Goal: Task Accomplishment & Management: Use online tool/utility

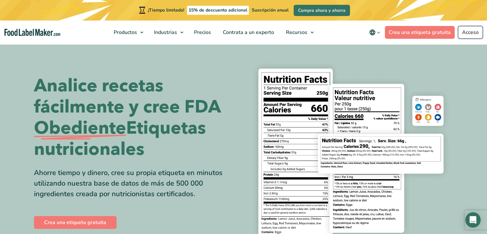
click at [467, 30] on font "Acceso" at bounding box center [470, 32] width 17 height 7
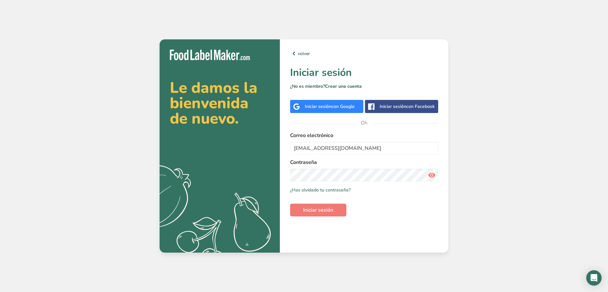
type input "[EMAIL_ADDRESS][DOMAIN_NAME]"
click at [430, 175] on icon at bounding box center [432, 175] width 8 height 12
click at [324, 213] on font "Iniciar sesión" at bounding box center [318, 209] width 30 height 7
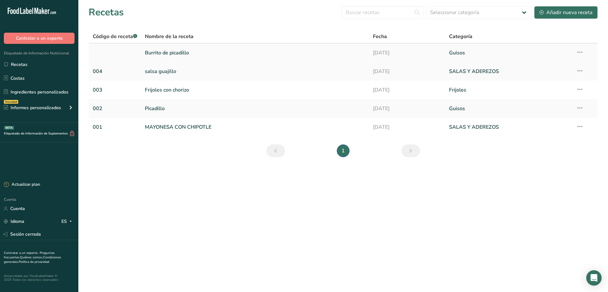
click at [170, 55] on font "Burrito de picadillo" at bounding box center [167, 52] width 44 height 7
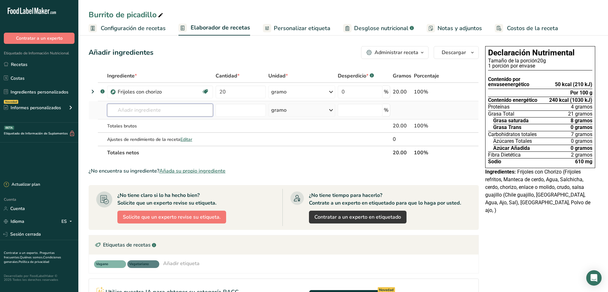
click at [134, 112] on input "text" at bounding box center [160, 110] width 106 height 13
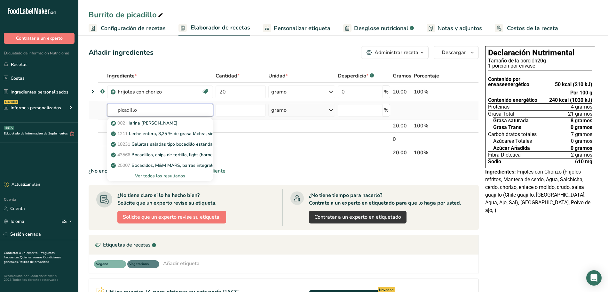
type input "picadillo"
click at [168, 176] on font "Ver todos los resultados" at bounding box center [160, 176] width 50 height 6
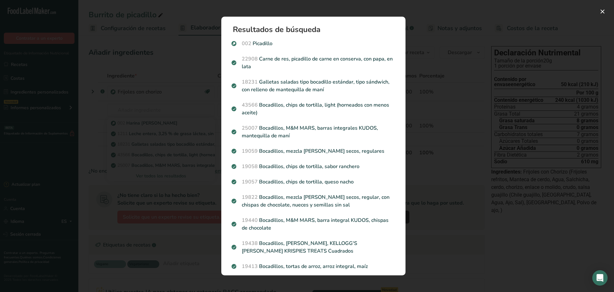
click at [298, 44] on p "002 [GEOGRAPHIC_DATA]" at bounding box center [314, 44] width 164 height 8
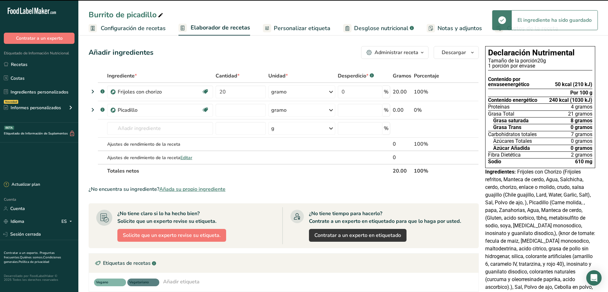
type input "0"
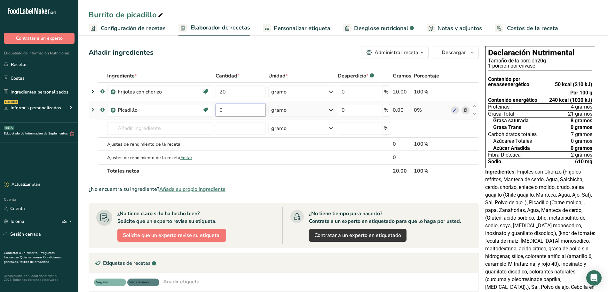
click at [228, 113] on input "0" at bounding box center [241, 110] width 50 height 13
type input "80"
click at [167, 129] on div "Ingrediente * Cantidad * Unidad * Desperdicio * .a-a{fill:#347362;}.b-a{fill:#f…" at bounding box center [284, 123] width 390 height 108
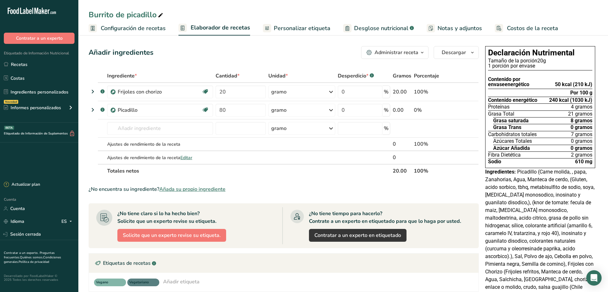
click at [170, 190] on font "Añada su propio ingrediente" at bounding box center [192, 189] width 66 height 7
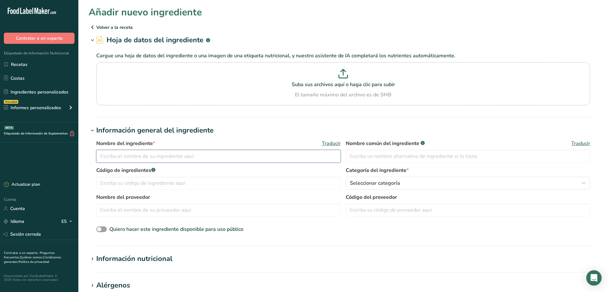
click at [156, 159] on input "text" at bounding box center [218, 156] width 244 height 13
type input "Tortilla de harina"
click at [361, 158] on input "text" at bounding box center [468, 156] width 244 height 13
type input "Tortilla de harina"
click at [187, 182] on input "text" at bounding box center [218, 183] width 244 height 13
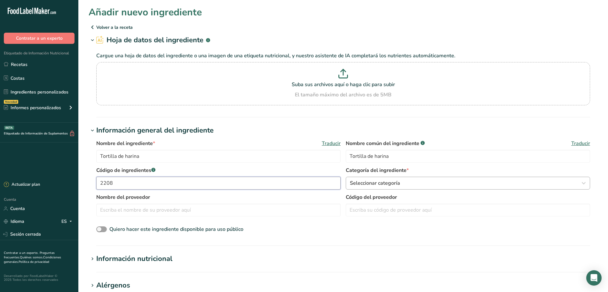
type input "2208"
click at [370, 183] on font "Seleccionar categoría" at bounding box center [375, 182] width 50 height 7
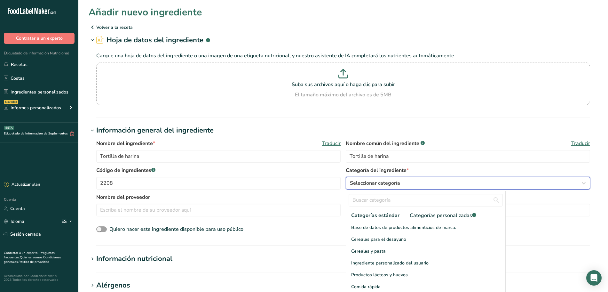
scroll to position [80, 0]
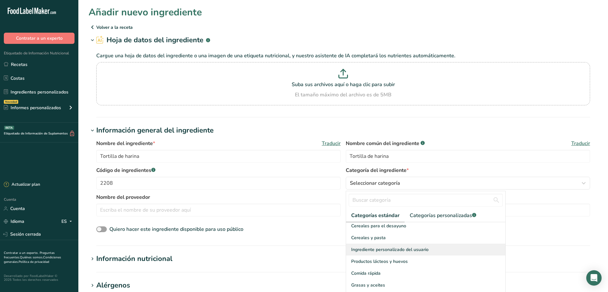
click at [427, 246] on font "Ingrediente personalizado del usuario" at bounding box center [389, 249] width 77 height 6
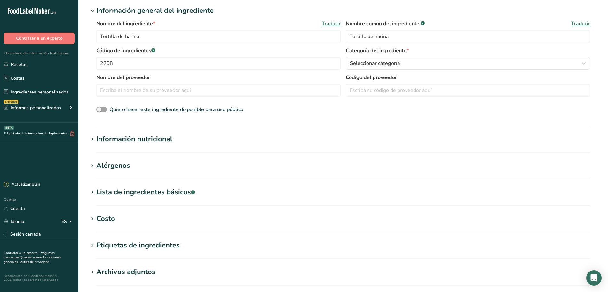
scroll to position [160, 0]
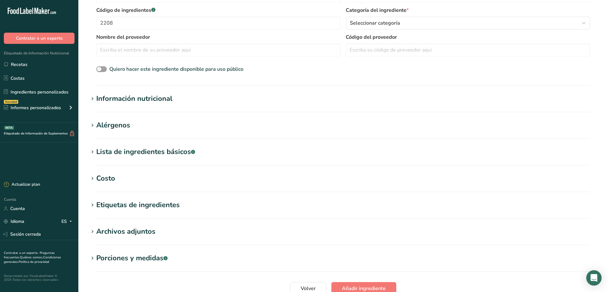
click at [148, 99] on font "Información nutricional" at bounding box center [134, 99] width 76 height 10
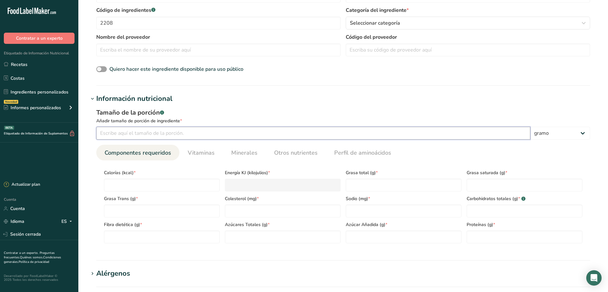
click at [146, 135] on input "number" at bounding box center [313, 133] width 434 height 13
type input "22"
click at [116, 180] on input "number" at bounding box center [162, 185] width 116 height 13
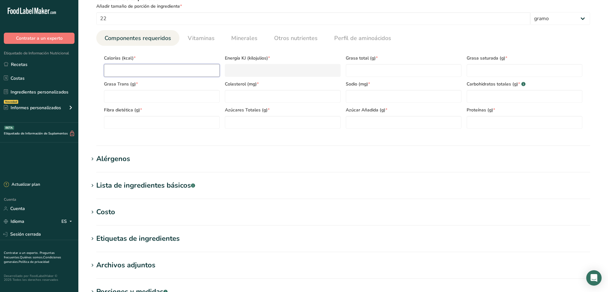
scroll to position [280, 0]
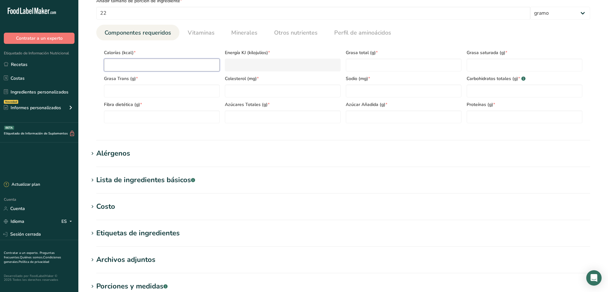
click at [166, 67] on input "number" at bounding box center [162, 65] width 116 height 13
type input "0.0001"
type KJ "0"
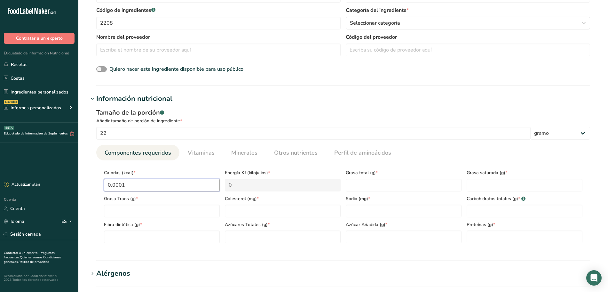
scroll to position [200, 0]
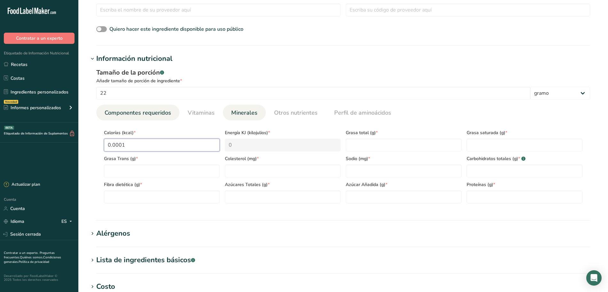
type input "0"
type input "1"
type KJ "4.2"
type input "12"
type KJ "50.2"
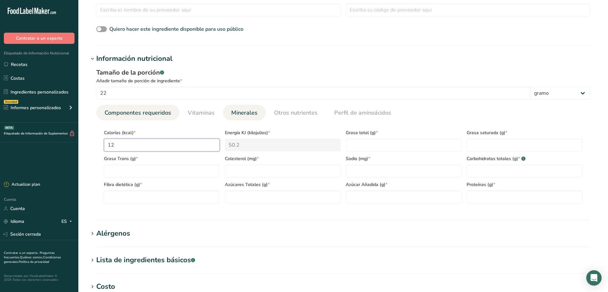
type input "1"
type KJ "4.2"
type input "0"
type KJ "0"
type input "4"
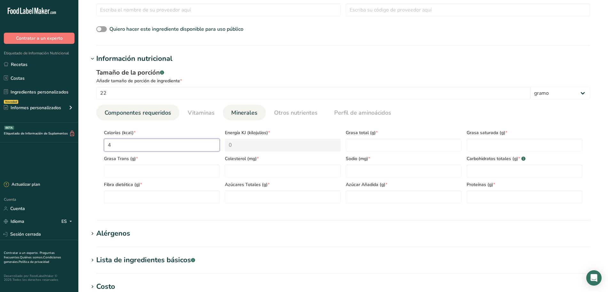
type KJ "16.7"
type input "40"
type KJ "167.4"
type input "4"
type KJ "16.7"
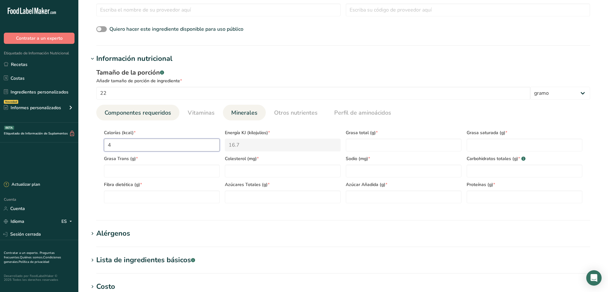
type input "0"
type KJ "0"
type input "9"
type KJ "37.7"
type input "91"
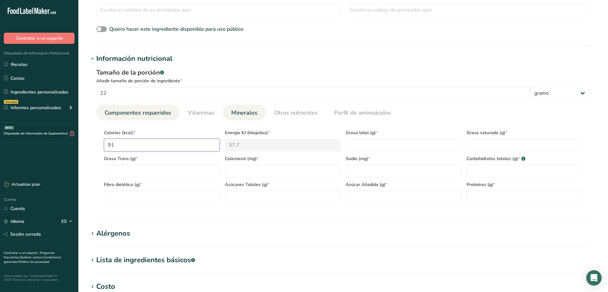
type KJ "380.7"
type input "910"
type KJ "3807.4"
type input "91"
type KJ "380.7"
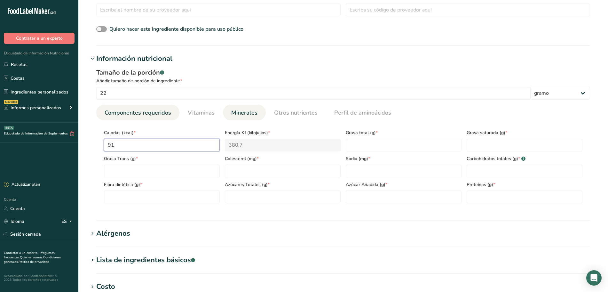
type input "9"
type KJ "37.7"
type input "90"
type KJ "376.6"
type input "9"
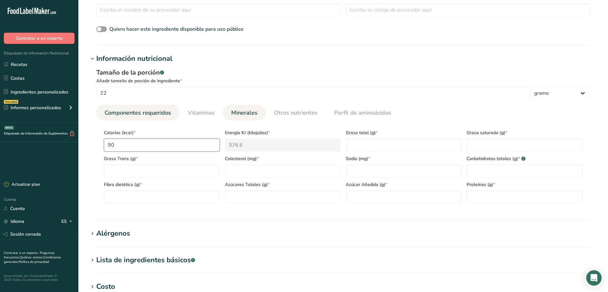
type KJ "37.7"
type input "0"
type KJ "0"
type input "4"
type KJ "16.7"
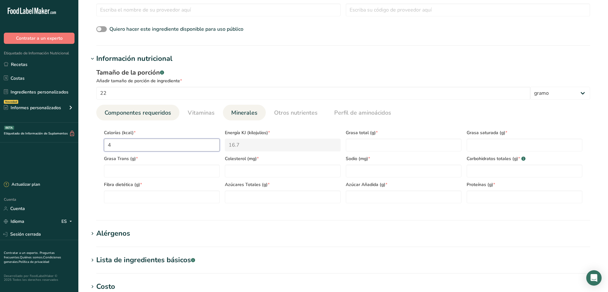
type input "40"
type KJ "167.4"
type input "4"
type KJ "16.7"
type input "0"
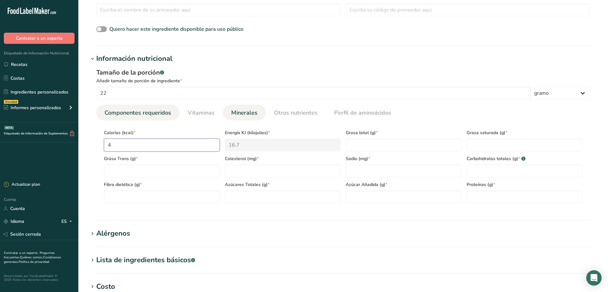
type KJ "0"
type input "9"
type KJ "37.7"
type input "90"
type KJ "376.6"
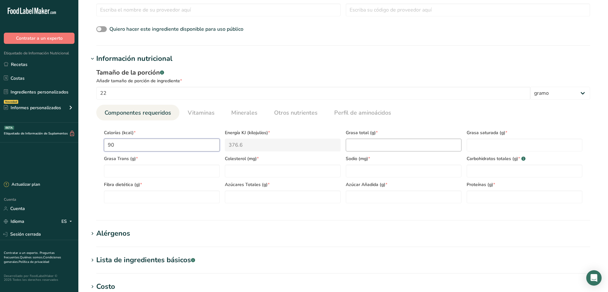
type input "90"
click at [362, 142] on Fat "number" at bounding box center [404, 145] width 116 height 13
type Fat "4"
click at [503, 140] on Fat "number" at bounding box center [525, 145] width 116 height 13
type Fat "1"
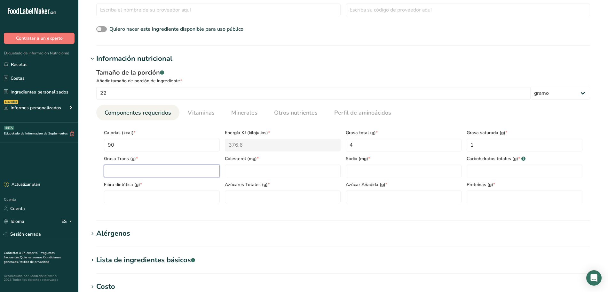
click at [145, 170] on Fat "number" at bounding box center [162, 170] width 116 height 13
type Fat "0"
click at [244, 170] on input "number" at bounding box center [283, 170] width 116 height 13
type input "0"
click at [348, 170] on input "number" at bounding box center [404, 170] width 116 height 13
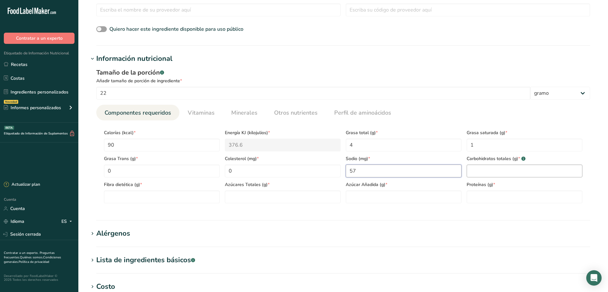
type input "57"
click at [491, 171] on Carbohydrates "number" at bounding box center [525, 170] width 116 height 13
type Carbohydrates "11"
click at [129, 187] on font "Fibra dietética (g)" at bounding box center [122, 184] width 36 height 6
click at [129, 198] on Fiber "number" at bounding box center [162, 196] width 116 height 13
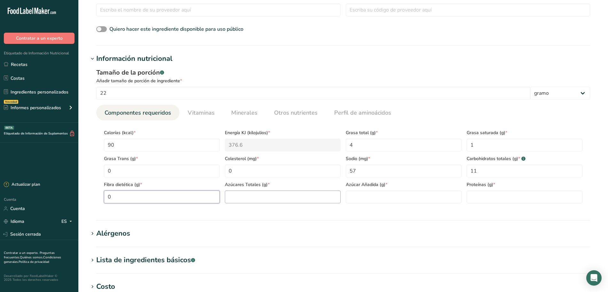
type Fiber "0"
click at [243, 196] on Sugars "number" at bounding box center [283, 196] width 116 height 13
type Sugars "0"
click at [356, 197] on Sugars "number" at bounding box center [404, 196] width 116 height 13
type Sugars "0"
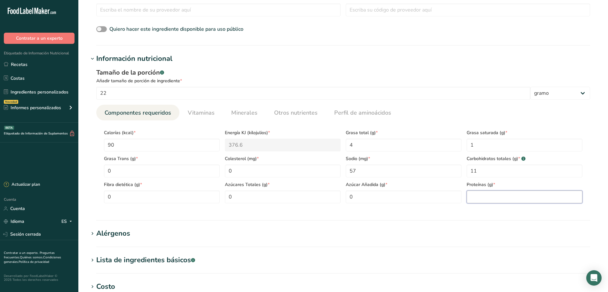
click at [488, 194] on input "number" at bounding box center [525, 196] width 116 height 13
type input "2"
click at [191, 111] on font "Vitaminas" at bounding box center [201, 113] width 27 height 8
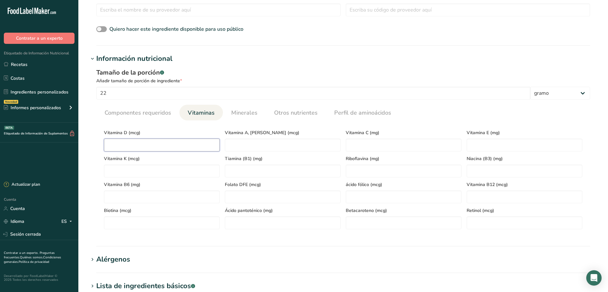
click at [115, 144] on D "number" at bounding box center [162, 145] width 116 height 13
type D "0"
click at [242, 111] on font "Minerales" at bounding box center [244, 113] width 26 height 8
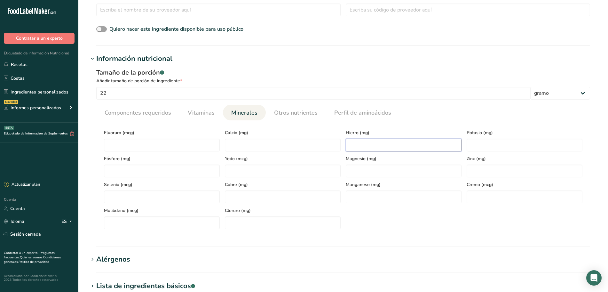
click at [354, 146] on input "number" at bounding box center [404, 145] width 116 height 13
type input "1"
click at [476, 146] on input "number" at bounding box center [525, 145] width 116 height 13
click at [199, 113] on font "Vitaminas" at bounding box center [201, 113] width 27 height 8
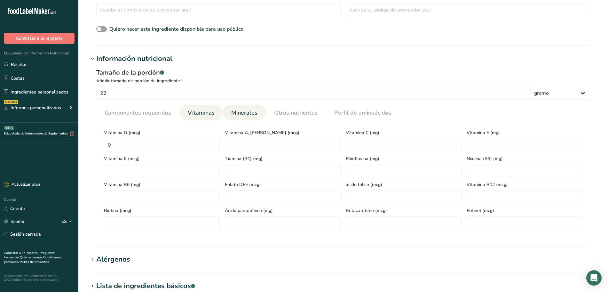
click at [243, 109] on font "Minerales" at bounding box center [244, 113] width 26 height 8
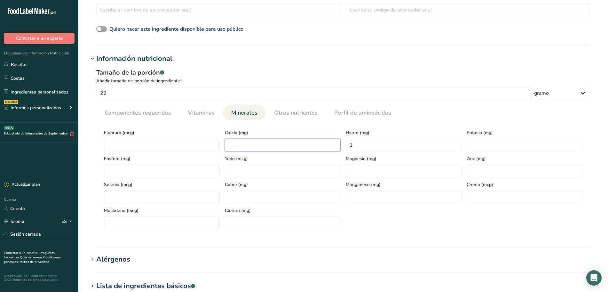
click at [250, 143] on input "number" at bounding box center [283, 145] width 116 height 13
type input "2"
click at [496, 147] on input "number" at bounding box center [525, 145] width 116 height 13
type input "16"
click at [540, 115] on ul "Componentes requeridos Vitaminas Minerales Otros nutrientes Perfil de aminoácid…" at bounding box center [343, 113] width 494 height 16
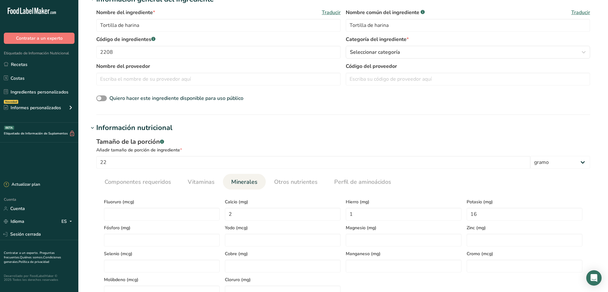
scroll to position [120, 0]
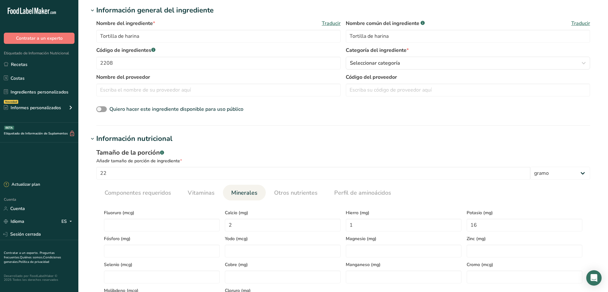
click at [160, 136] on font "Información nutricional" at bounding box center [134, 139] width 76 height 10
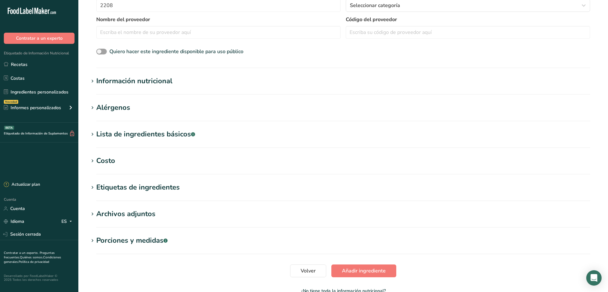
scroll to position [200, 0]
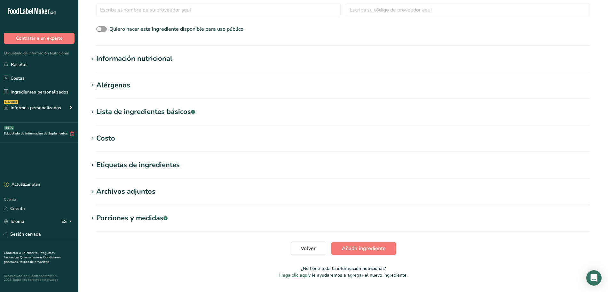
click at [129, 85] on font "Alérgenos" at bounding box center [113, 85] width 34 height 10
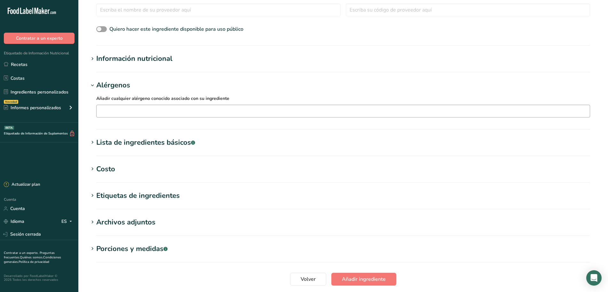
click at [144, 112] on input "text" at bounding box center [343, 111] width 493 height 10
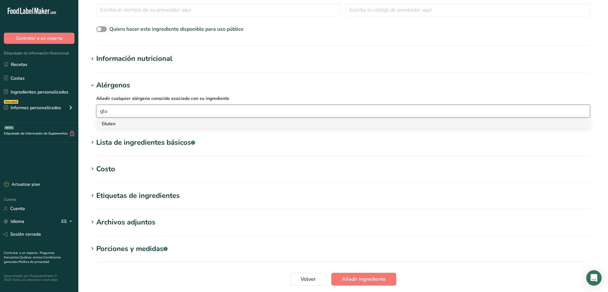
type input "glu"
click at [118, 121] on div "Gluten" at bounding box center [338, 123] width 473 height 7
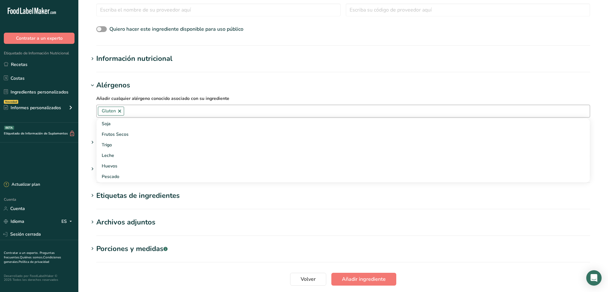
click at [276, 77] on section "Añadir nuevo ingrediente Volver a la receta Hoja de datos del ingrediente .a-a{…" at bounding box center [343, 59] width 530 height 519
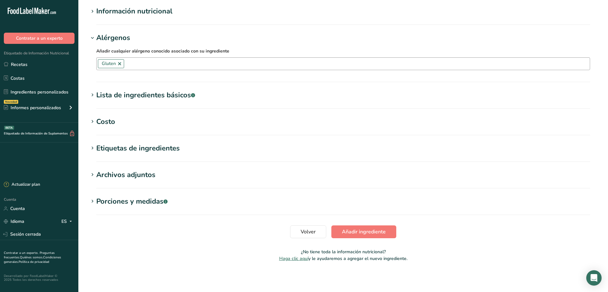
scroll to position [248, 0]
click at [359, 228] on font "Añadir ingrediente" at bounding box center [364, 230] width 44 height 7
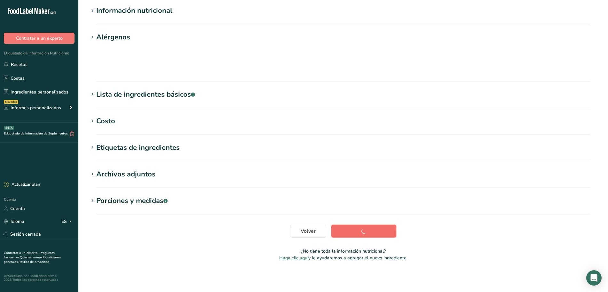
scroll to position [52, 0]
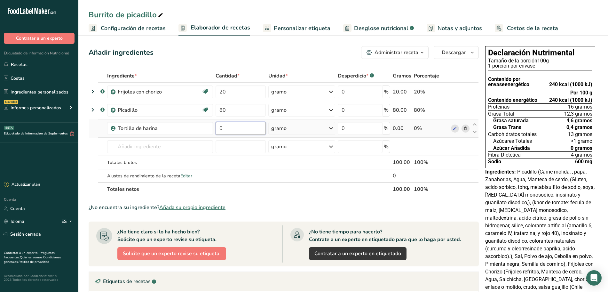
click at [241, 130] on input "0" at bounding box center [241, 128] width 50 height 13
type input "85"
click at [297, 164] on div "Ingrediente * Cantidad * Unidad * Desperdicio * .a-a{fill:#347362;}.b-a{fill:#f…" at bounding box center [284, 132] width 390 height 127
drag, startPoint x: 319, startPoint y: 29, endPoint x: 260, endPoint y: 7, distance: 63.1
click at [319, 29] on font "Personalizar etiqueta" at bounding box center [302, 28] width 57 height 8
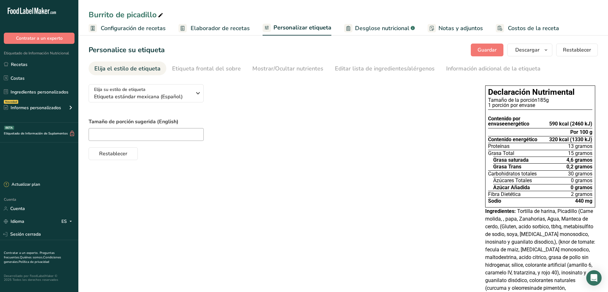
click at [202, 30] on font "Elaborador de recetas" at bounding box center [220, 28] width 59 height 8
